Goal: Book appointment/travel/reservation

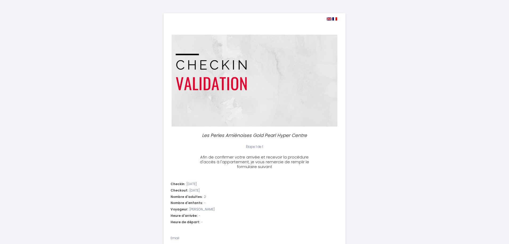
select select
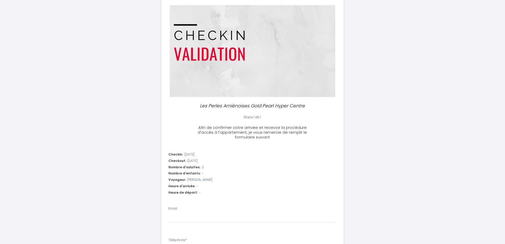
scroll to position [160, 0]
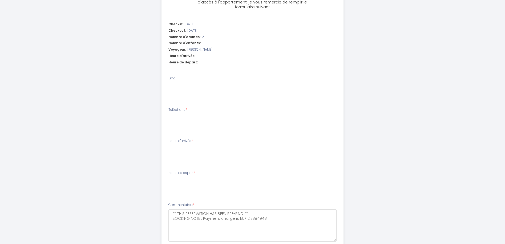
click at [185, 81] on div "Email" at bounding box center [252, 84] width 168 height 17
click at [185, 86] on input "Email" at bounding box center [252, 88] width 168 height 10
type input "[PERSON_NAME][EMAIL_ADDRESS][DOMAIN_NAME]"
select select
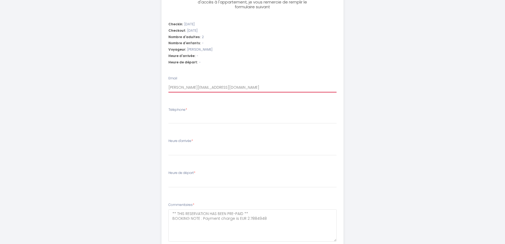
select select
click at [183, 120] on input "Téléphone *" at bounding box center [252, 119] width 168 height 10
type input "+"
select select
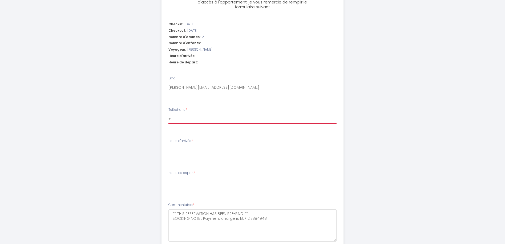
select select
type input "0"
select select
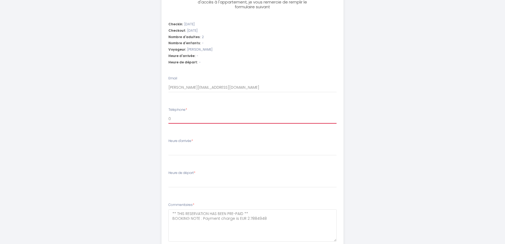
select select
type input "00"
select select
type input "003"
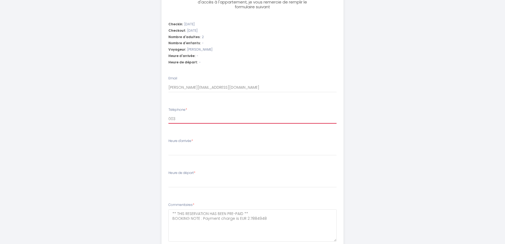
select select
type input "0031"
select select
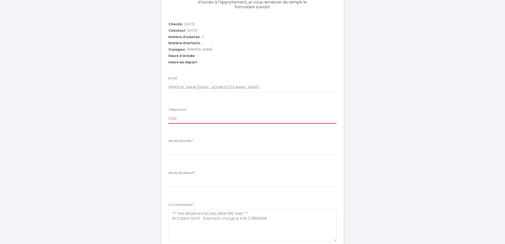
type input "00316"
select select
type input "003164"
select select
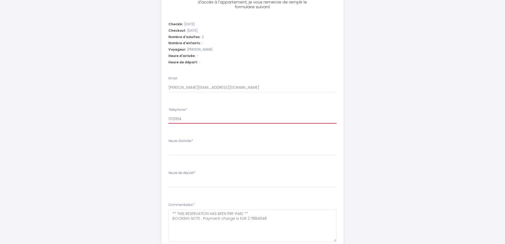
select select
type input "0031641"
select select
type input "00316410"
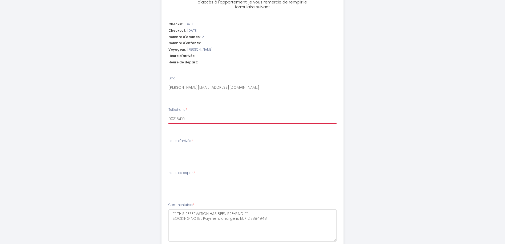
select select
type input "003164106"
select select
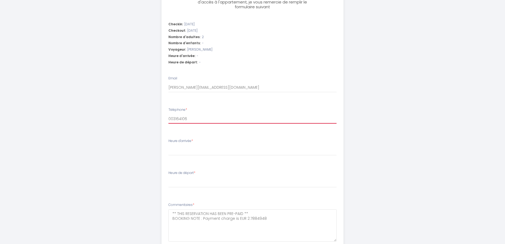
type input "0031641060"
select select
type input "00316410604"
select select
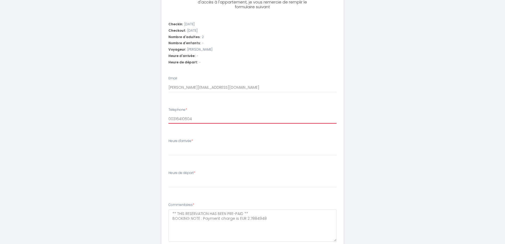
select select
type input "0031641060498"
select select
type input "00316410604987"
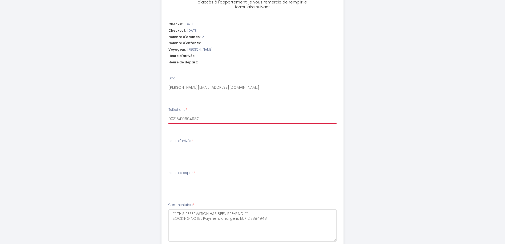
select select
type input "0031641060498"
select select
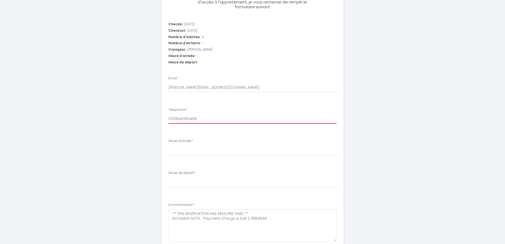
type input "003164106049"
select select
type input "00316410604"
select select
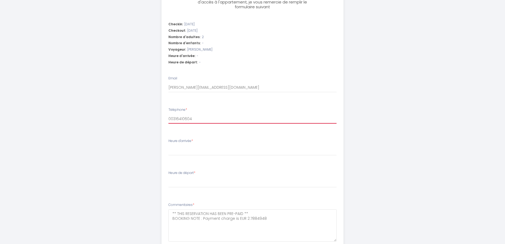
select select
type input "003164106048"
select select
type input "0031641060487"
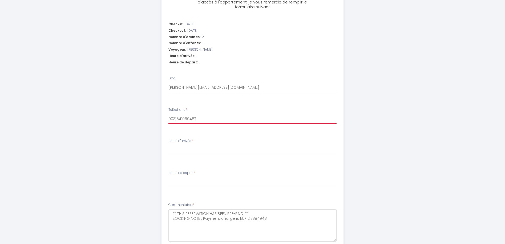
select select
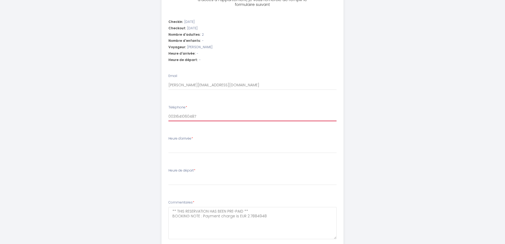
scroll to position [0, 0]
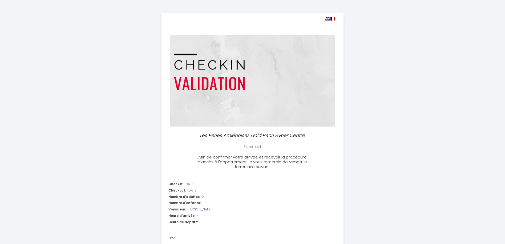
type input "0031641060487"
drag, startPoint x: 201, startPoint y: 135, endPoint x: 250, endPoint y: 133, distance: 48.5
click at [250, 133] on p "Les Perles Amiénoises Gold Pearl Hyper Centre" at bounding box center [253, 135] width 114 height 7
copy p "Les Perles Amiénoises"
click at [448, 183] on div "Les Perles Amiénoises Gold Pearl Hyper Centre Étape 1 de 1 Afin de confirmer vo…" at bounding box center [252, 224] width 505 height 448
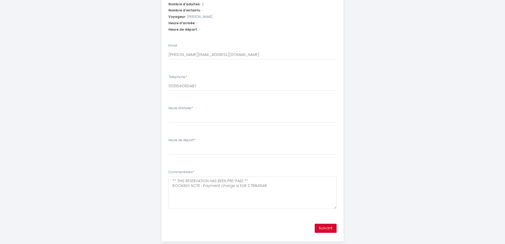
scroll to position [204, 0]
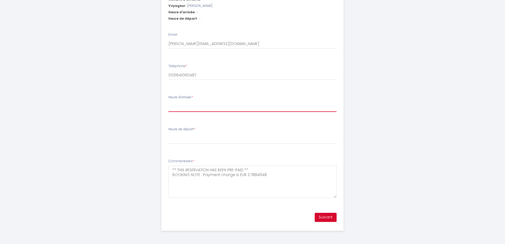
click at [182, 110] on select "15:00 15:30 16:00 16:30 17:00 17:30 18:00 18:30 19:00 19:30 20:00 20:30 21:00 2…" at bounding box center [252, 107] width 168 height 10
select select "15:00"
click at [168, 102] on select "15:00 15:30 16:00 16:30 17:00 17:30 18:00 18:30 19:00 19:30 20:00 20:30 21:00 2…" at bounding box center [252, 107] width 168 height 10
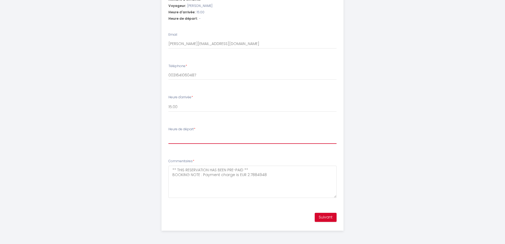
click at [187, 141] on select "00:00 00:30 01:00 01:30 02:00 02:30 03:00 03:30 04:00 04:30 05:00 05:30 06:00 0…" at bounding box center [252, 139] width 168 height 10
click at [168, 134] on select "00:00 00:30 01:00 01:30 02:00 02:30 03:00 03:30 04:00 04:30 05:00 05:30 06:00 0…" at bounding box center [252, 139] width 168 height 10
click at [191, 140] on select "00:00 00:30 01:00 01:30 02:00 02:30 03:00 03:30 04:00 04:30 05:00 05:30 06:00 0…" at bounding box center [252, 139] width 168 height 10
select select "10:30"
click at [168, 134] on select "00:00 00:30 01:00 01:30 02:00 02:30 03:00 03:30 04:00 04:30 05:00 05:30 06:00 0…" at bounding box center [252, 139] width 168 height 10
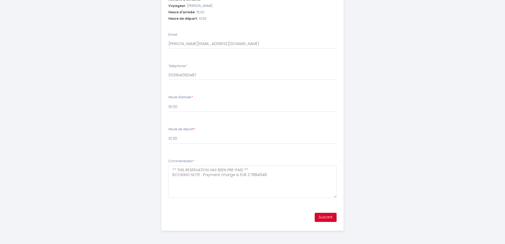
click at [364, 144] on div "Les Perles Amiénoises Gold Pearl Hyper Centre Étape 1 de 1 Afin de confirmer vo…" at bounding box center [252, 20] width 273 height 448
click at [325, 219] on button "Suivant" at bounding box center [326, 217] width 22 height 9
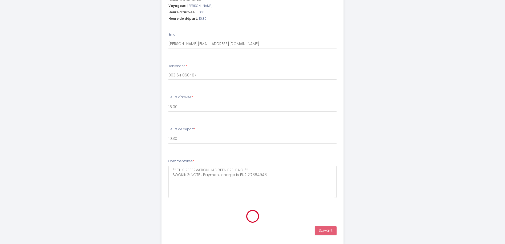
scroll to position [58, 0]
